Goal: Task Accomplishment & Management: Complete application form

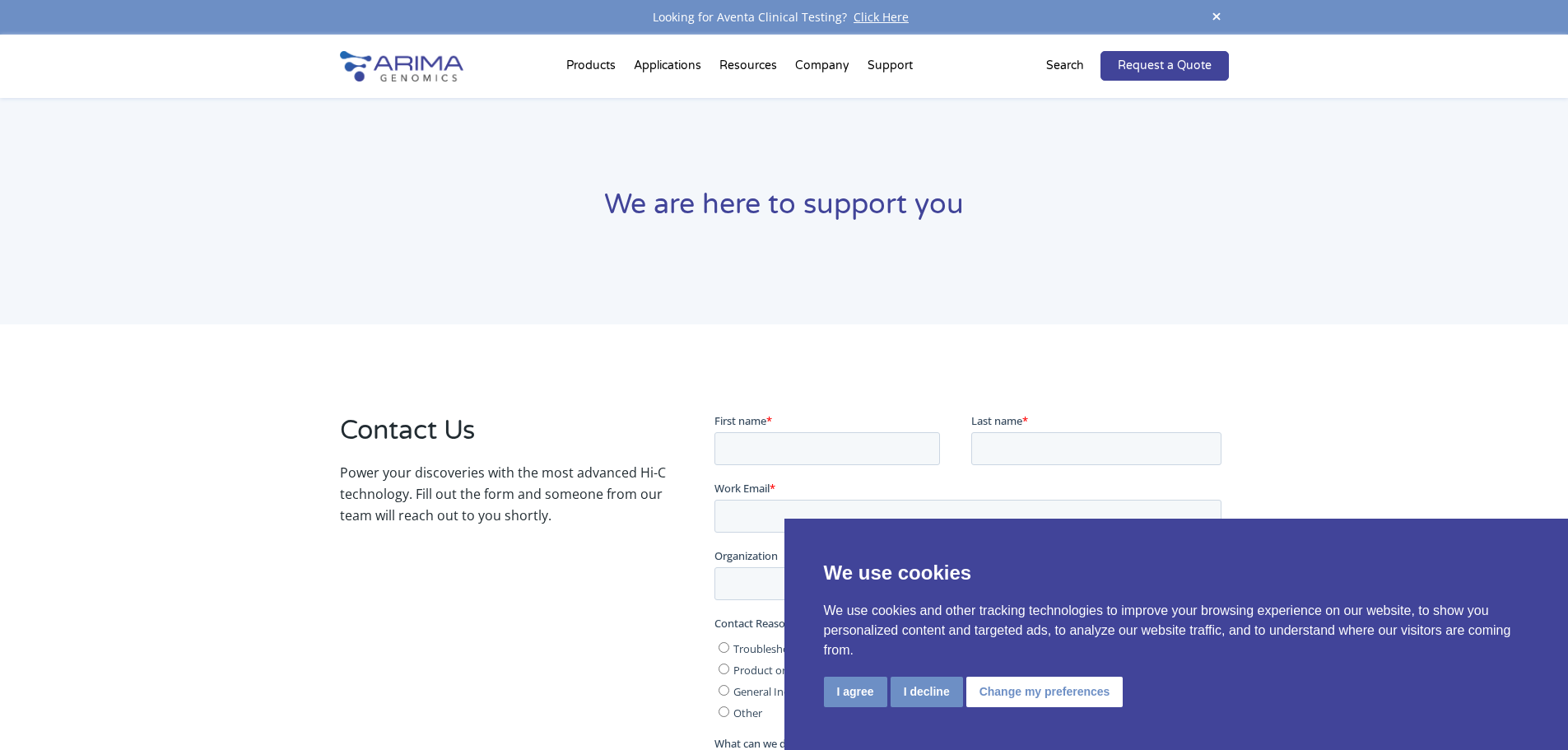
click at [845, 160] on link "Careers" at bounding box center [885, 162] width 165 height 33
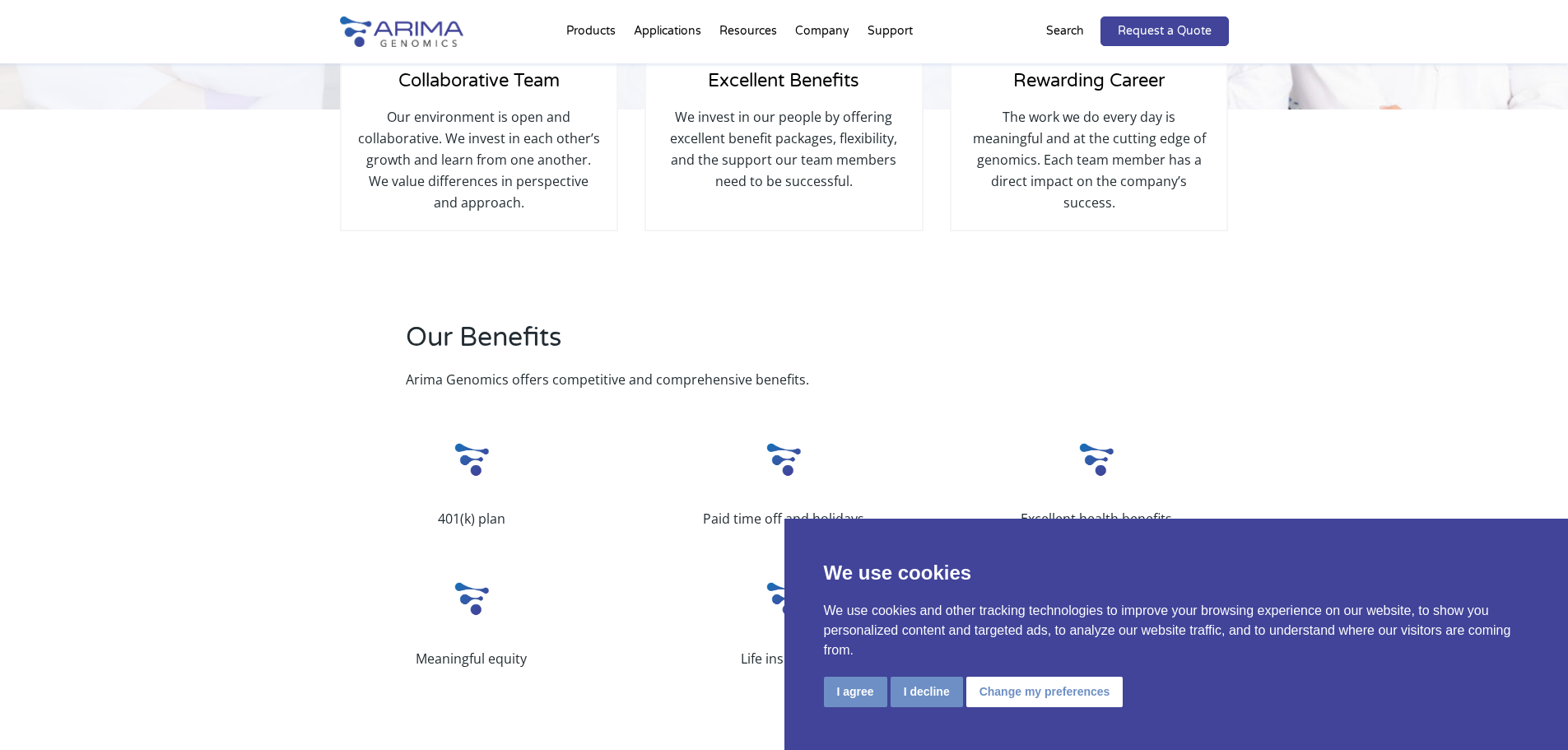
scroll to position [330, 0]
click at [861, 695] on button "I agree" at bounding box center [855, 692] width 64 height 31
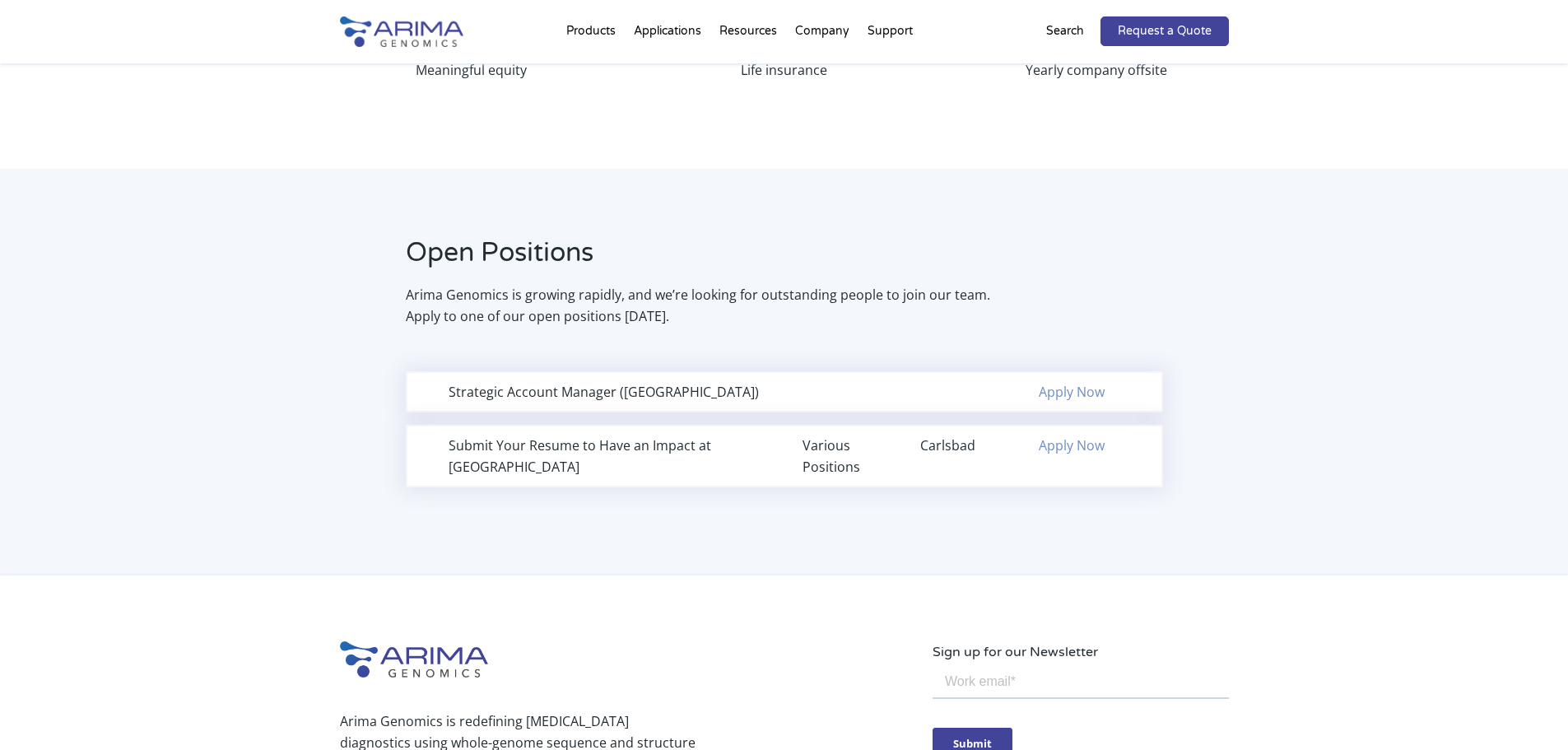
scroll to position [922, 0]
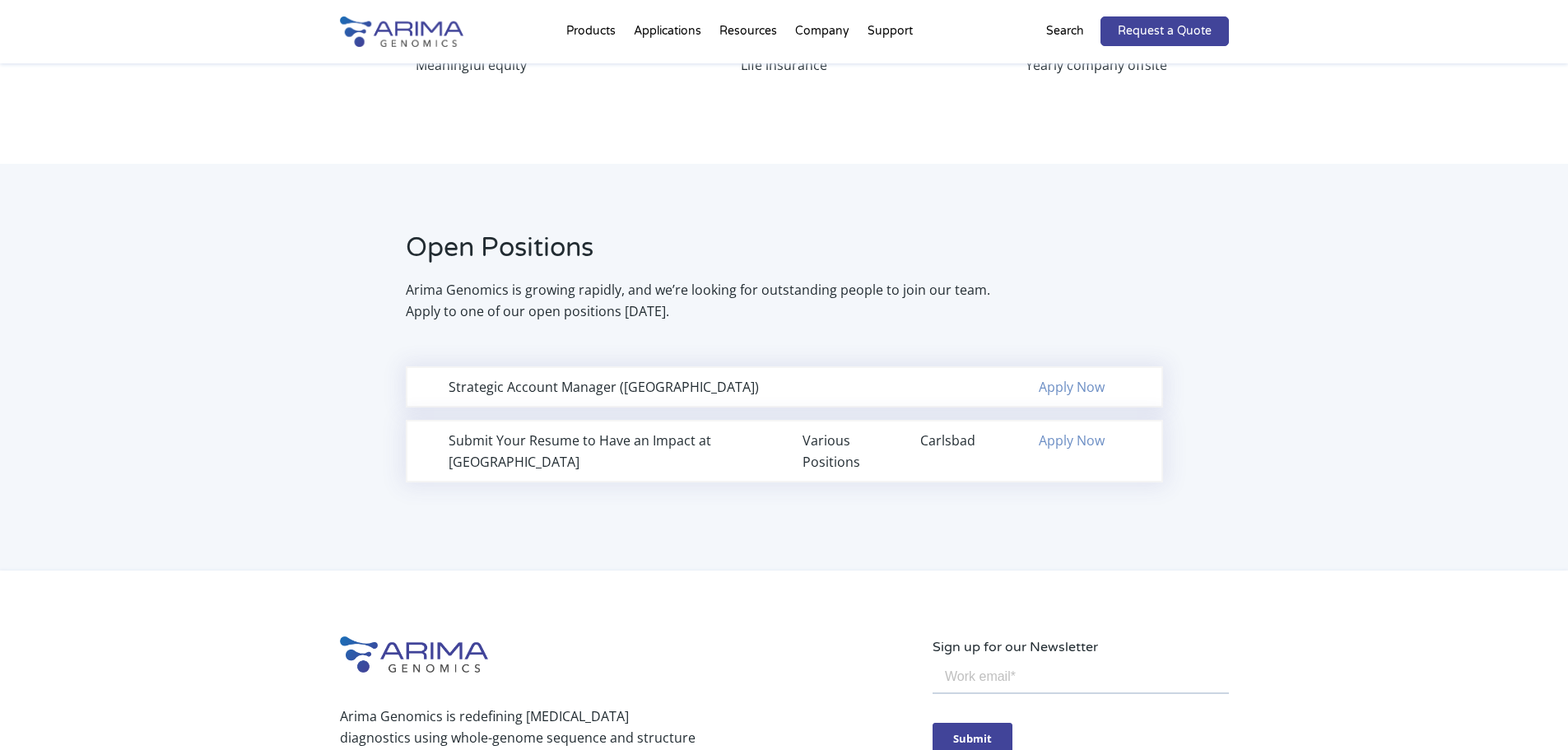
click at [846, 386] on div "Strategic Account Manager (Northeast Region) Apply Now" at bounding box center [784, 386] width 757 height 41
click at [1072, 385] on link "Apply Now" at bounding box center [1071, 386] width 66 height 18
click at [633, 443] on div "Submit Your Resume to Have an Impact at Arima" at bounding box center [607, 451] width 318 height 42
click at [835, 96] on link "About + Team" at bounding box center [885, 94] width 165 height 33
